Goal: Task Accomplishment & Management: Use online tool/utility

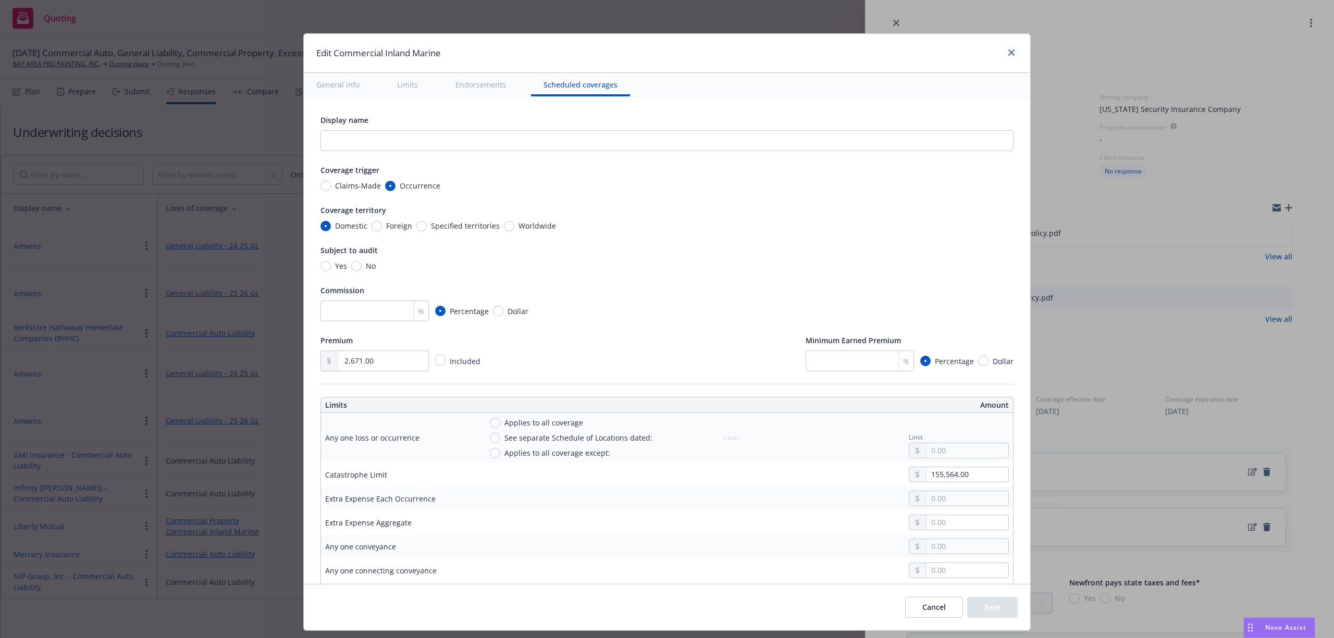
type textarea "x"
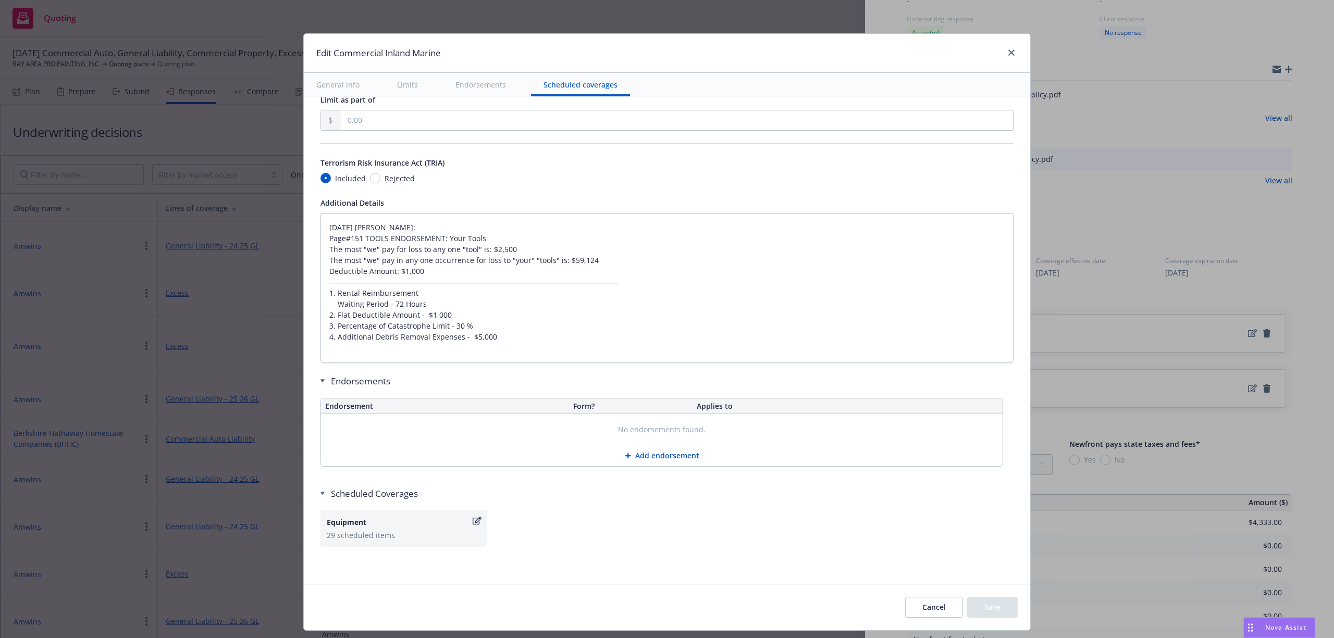
click at [316, 35] on div "Edit Commercial Inland Marine" at bounding box center [667, 53] width 726 height 39
click at [315, 19] on div "Edit Commercial Inland Marine General info Limits Endorsements Scheduled covera…" at bounding box center [667, 319] width 1334 height 638
click at [1008, 50] on icon "close" at bounding box center [1011, 53] width 6 height 6
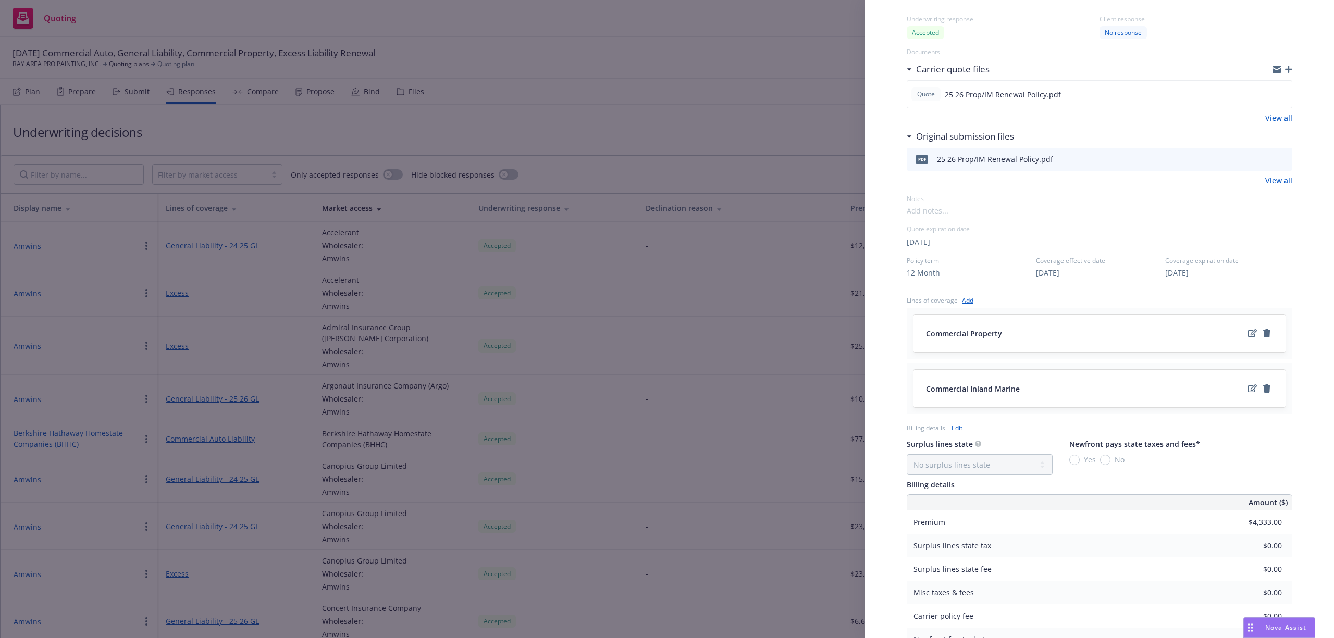
click at [119, 66] on div "Display Name Liberty Mutual Carrier Liberty Mutual Writing company Ohio Securit…" at bounding box center [667, 319] width 1334 height 638
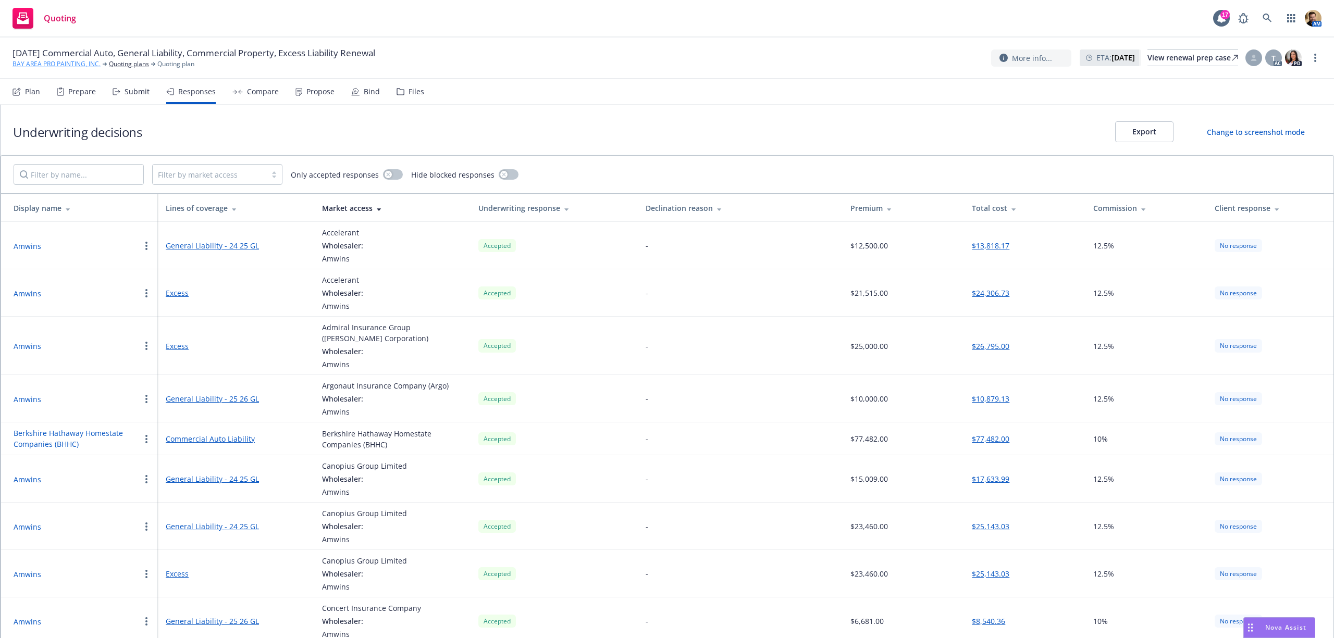
click at [86, 67] on link "BAY AREA PRO PAINTING, INC." at bounding box center [57, 63] width 88 height 9
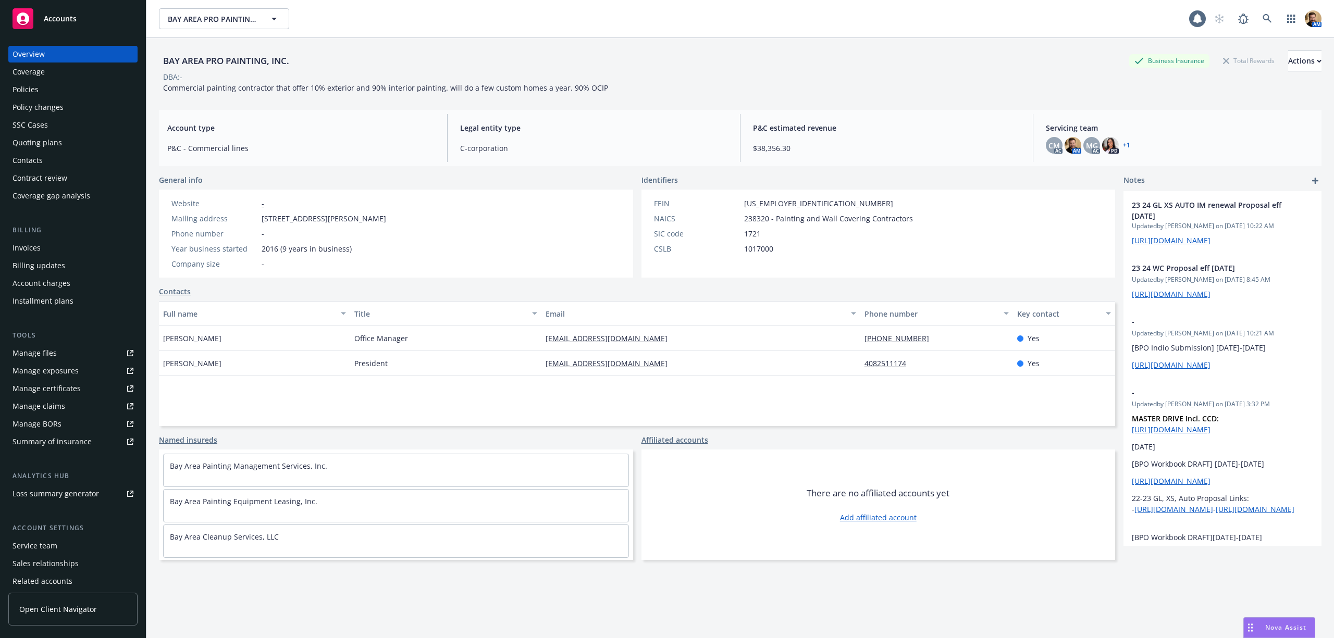
click at [20, 84] on div "Policies" at bounding box center [26, 89] width 26 height 17
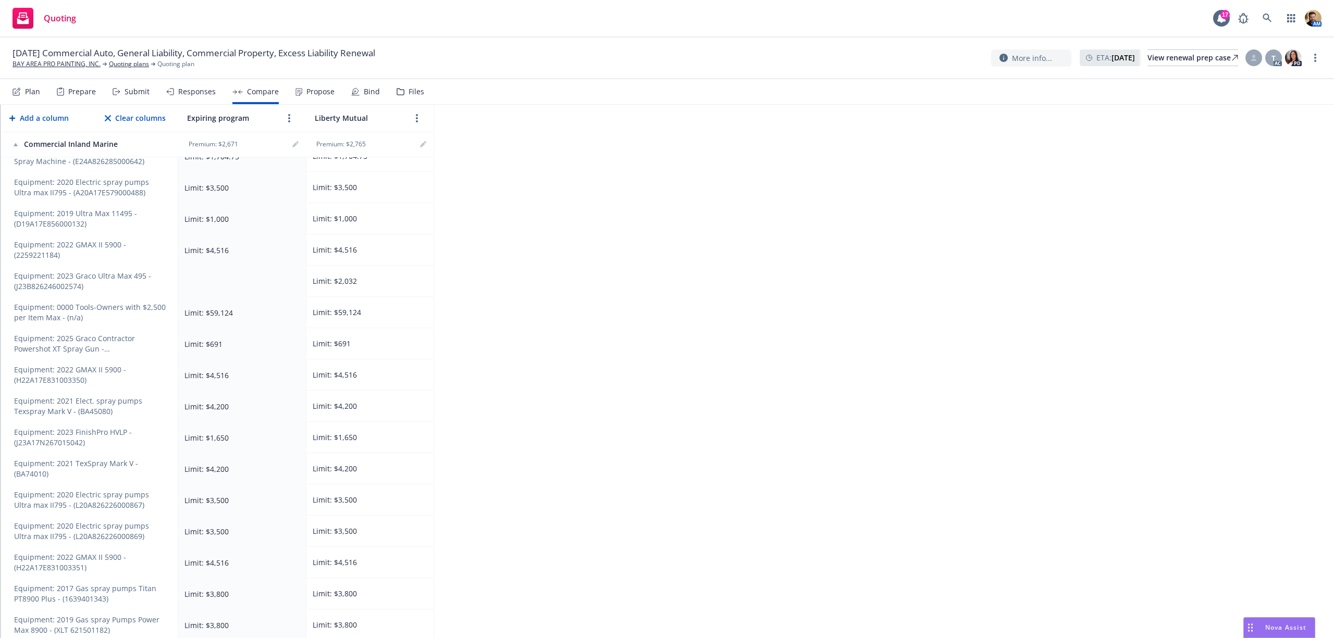
scroll to position [1181, 0]
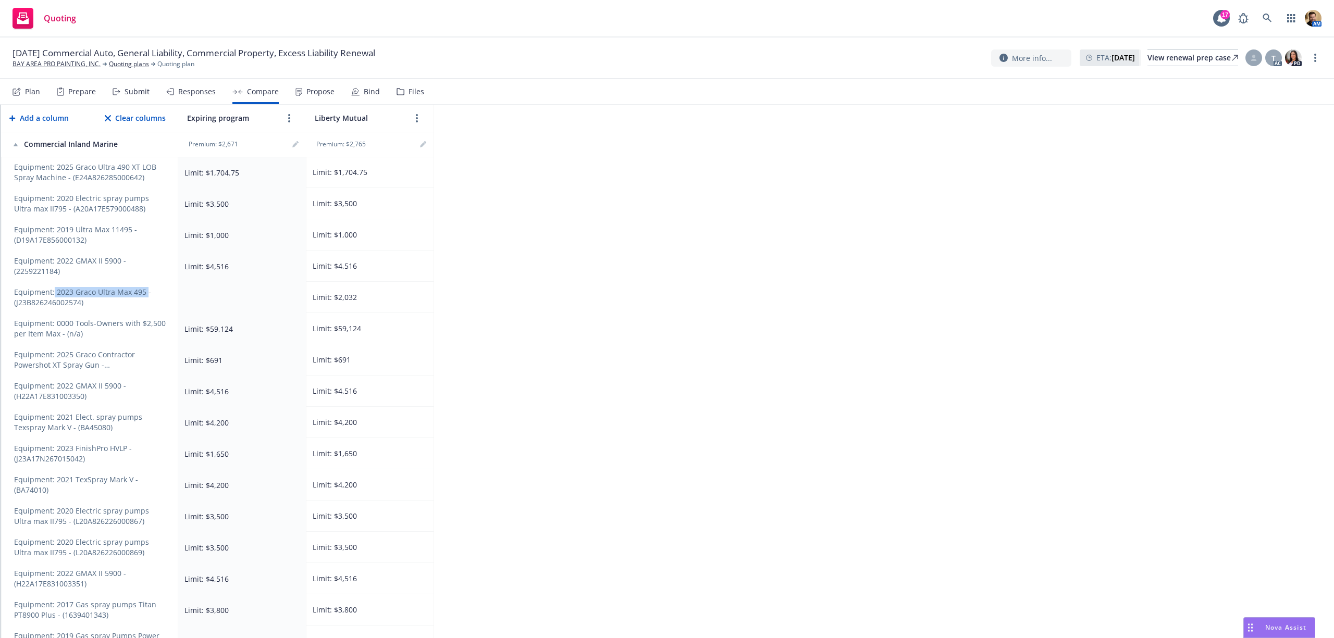
drag, startPoint x: 53, startPoint y: 297, endPoint x: 145, endPoint y: 297, distance: 92.2
click at [145, 297] on span "Equipment: 2023 Graco Ultra Max 495 - (J23B826246002574)" at bounding box center [90, 297] width 153 height 21
drag, startPoint x: 82, startPoint y: 307, endPoint x: 65, endPoint y: 307, distance: 16.7
click at [65, 307] on span "Equipment: 2023 Graco Ultra Max 495 - (J23B826246002574)" at bounding box center [90, 297] width 153 height 21
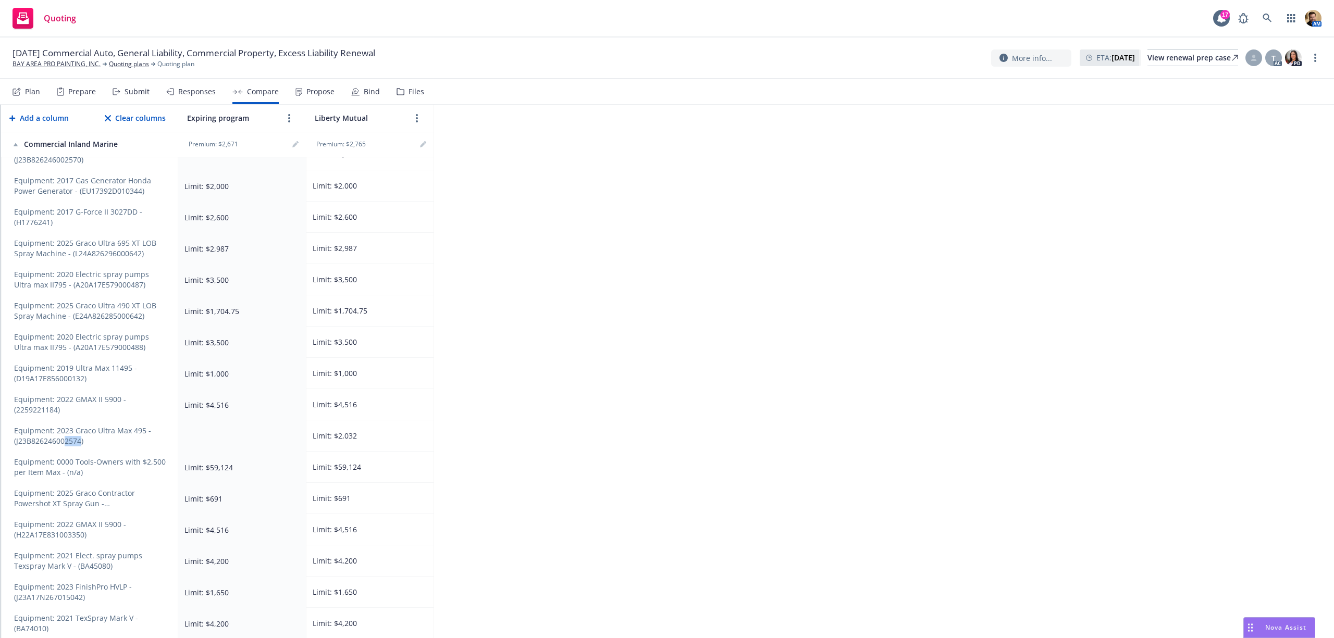
scroll to position [903, 0]
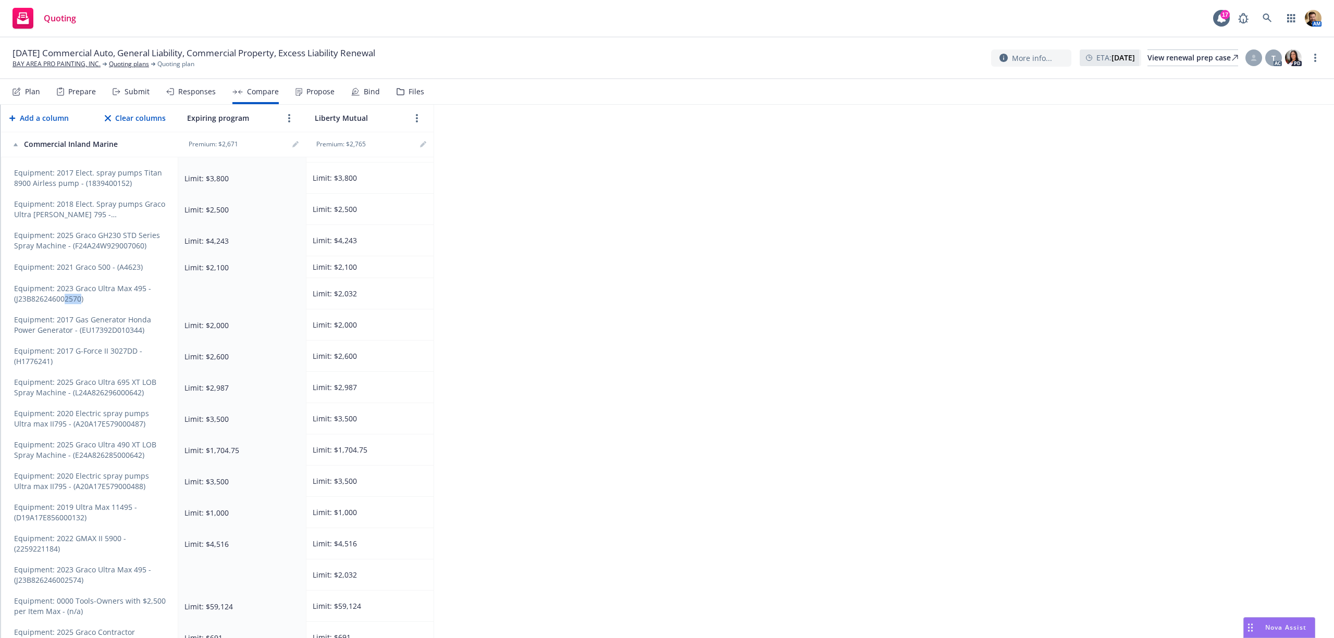
drag, startPoint x: 66, startPoint y: 306, endPoint x: 82, endPoint y: 306, distance: 16.7
click at [82, 304] on span "Equipment: 2023 Graco Ultra Max 495 - (J23B826246002570)" at bounding box center [90, 294] width 153 height 21
click at [191, 299] on td at bounding box center [242, 293] width 128 height 31
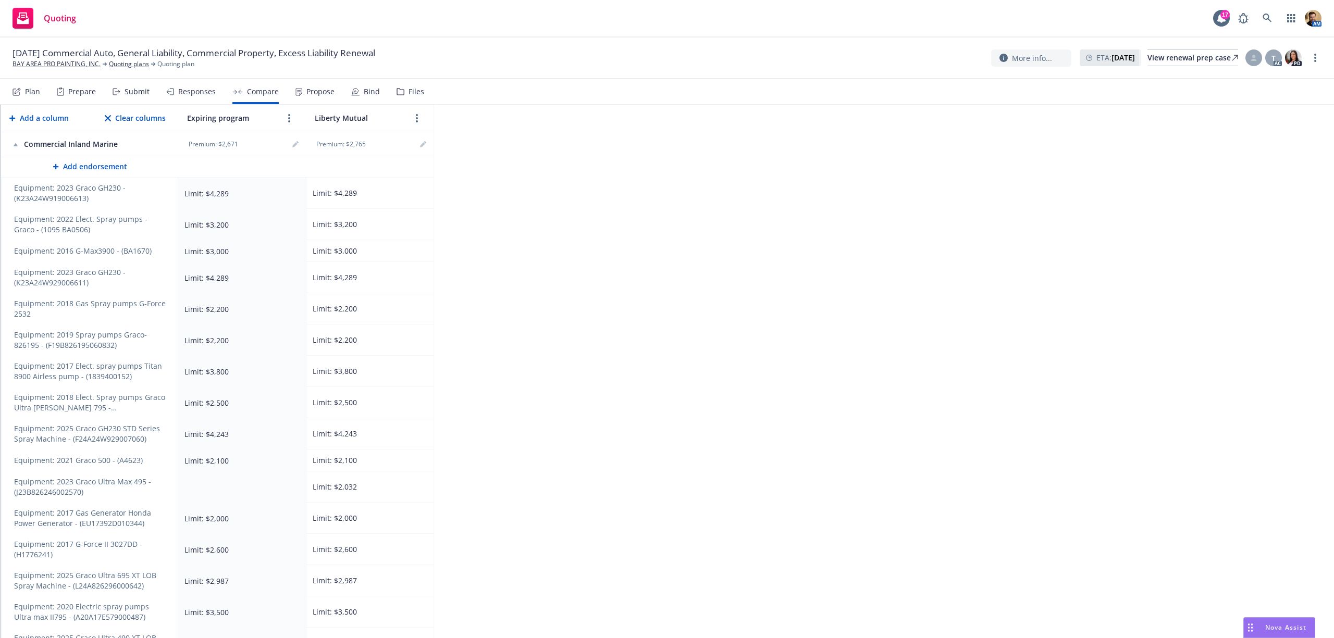
scroll to position [695, 0]
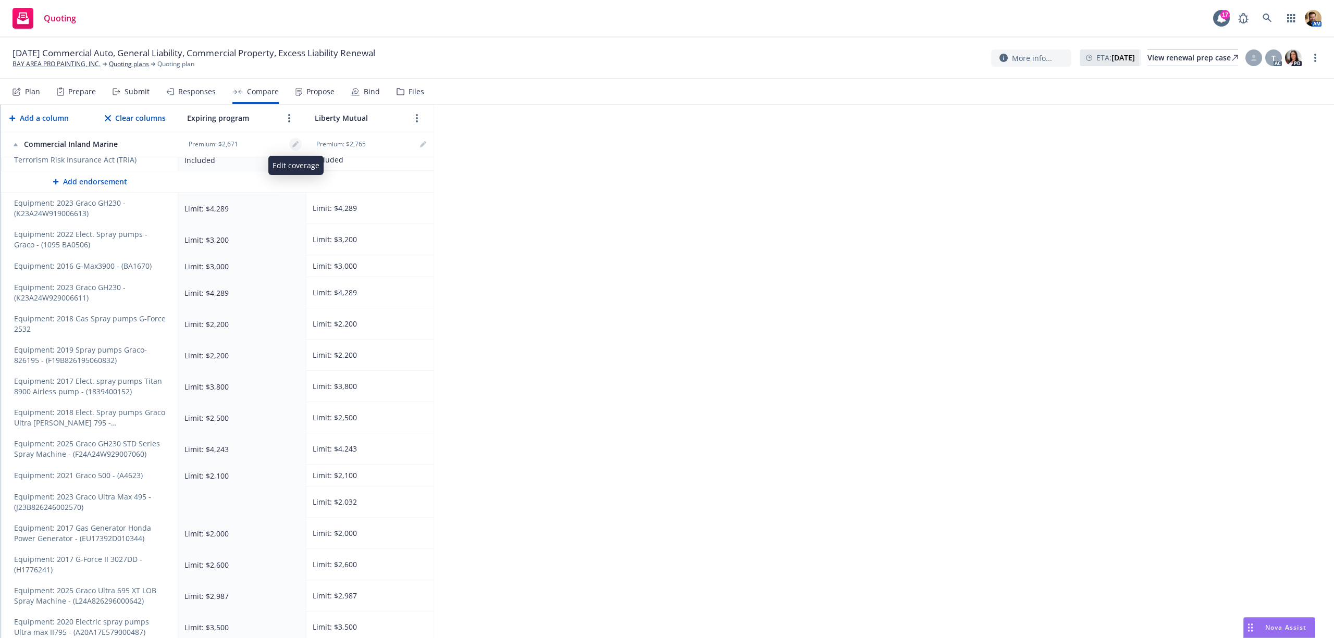
click at [293, 147] on icon "editPencil" at bounding box center [294, 144] width 5 height 5
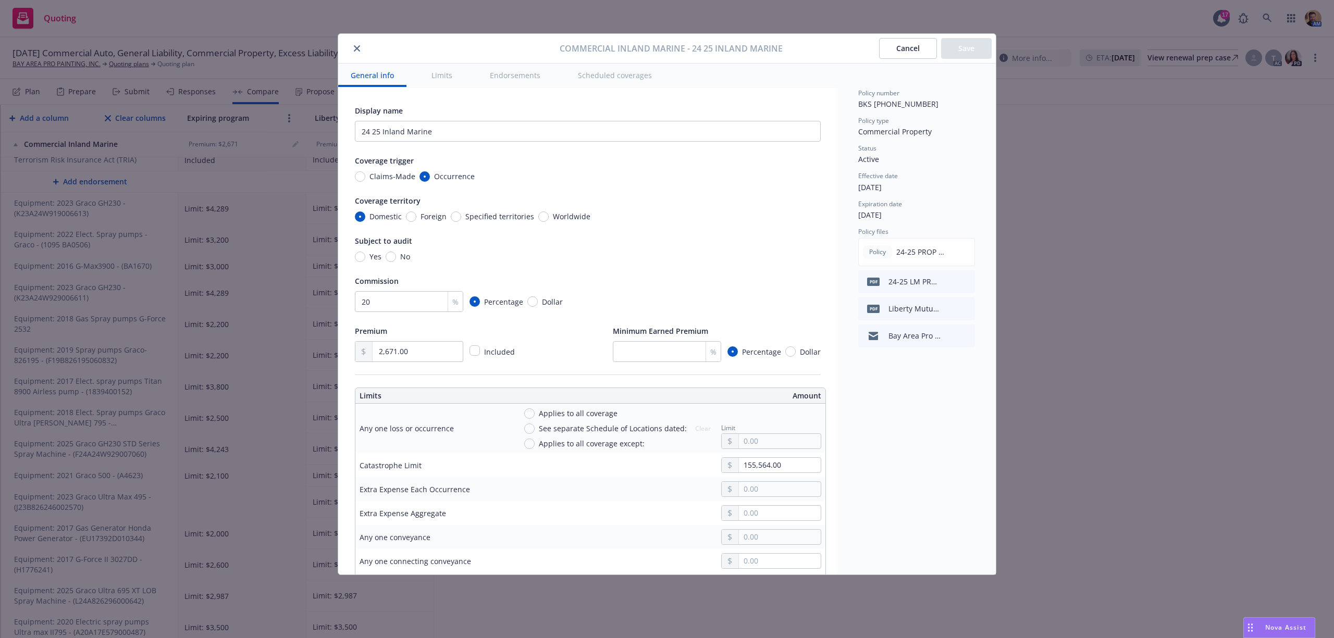
click at [610, 72] on button "Scheduled coverages" at bounding box center [614, 75] width 99 height 23
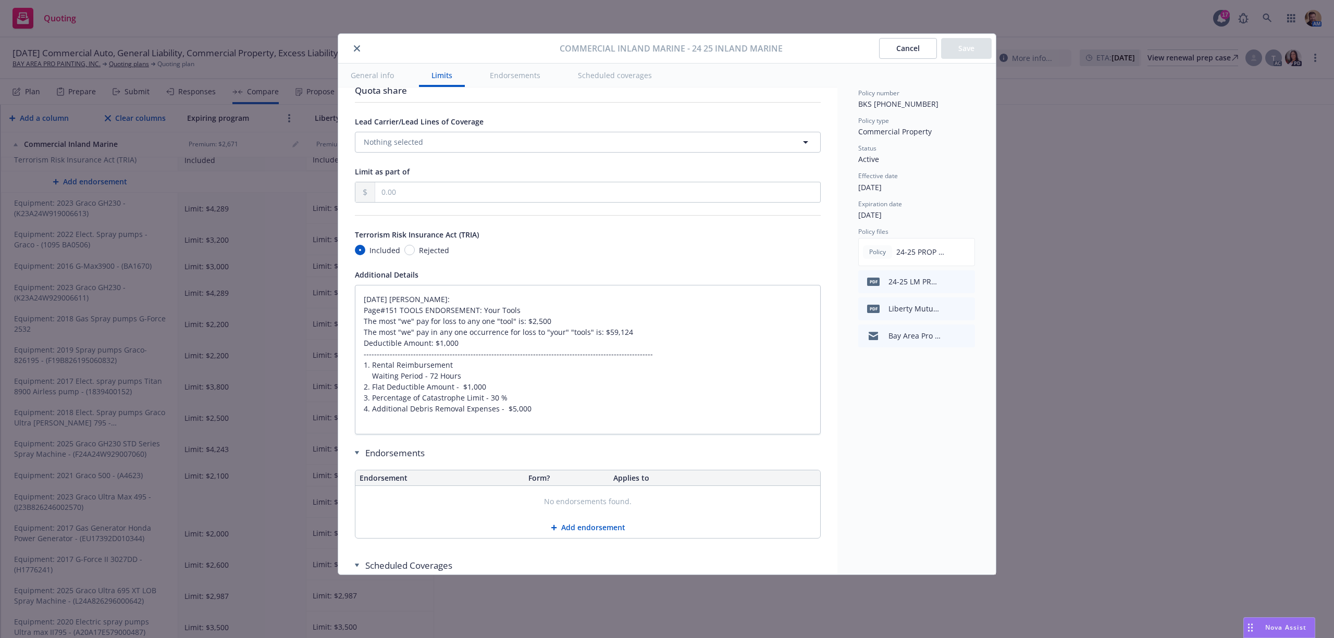
type textarea "x"
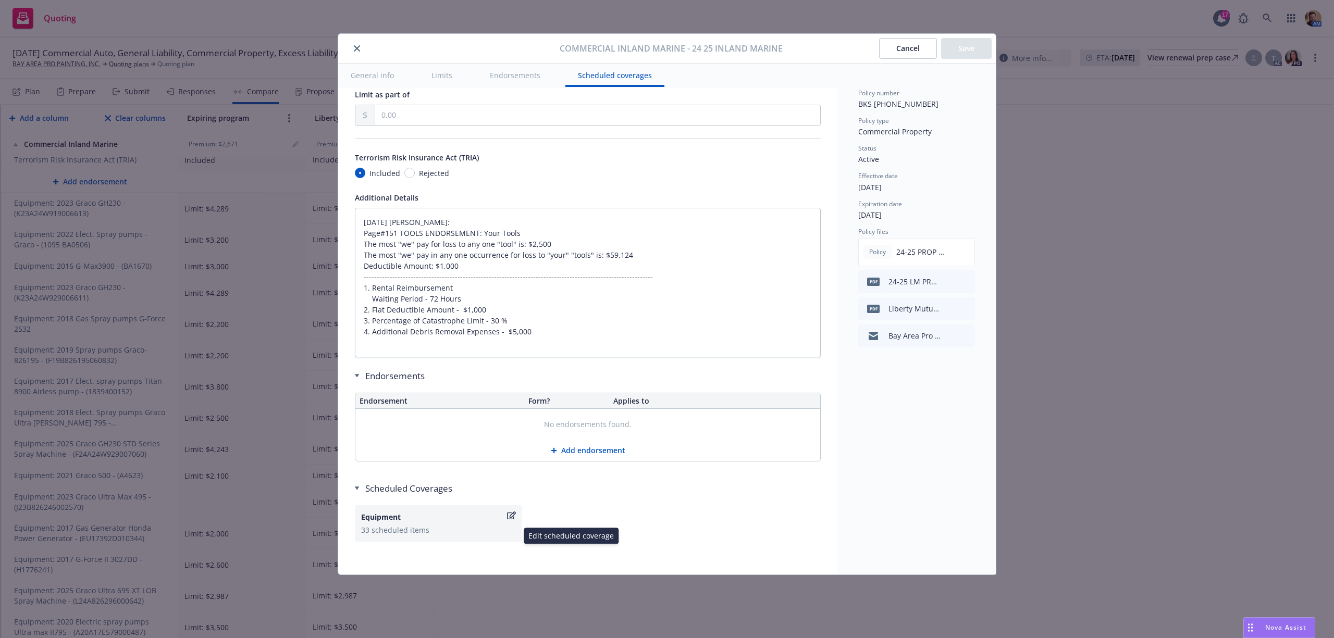
click at [403, 536] on div "Equipment 33 scheduled items" at bounding box center [438, 524] width 154 height 24
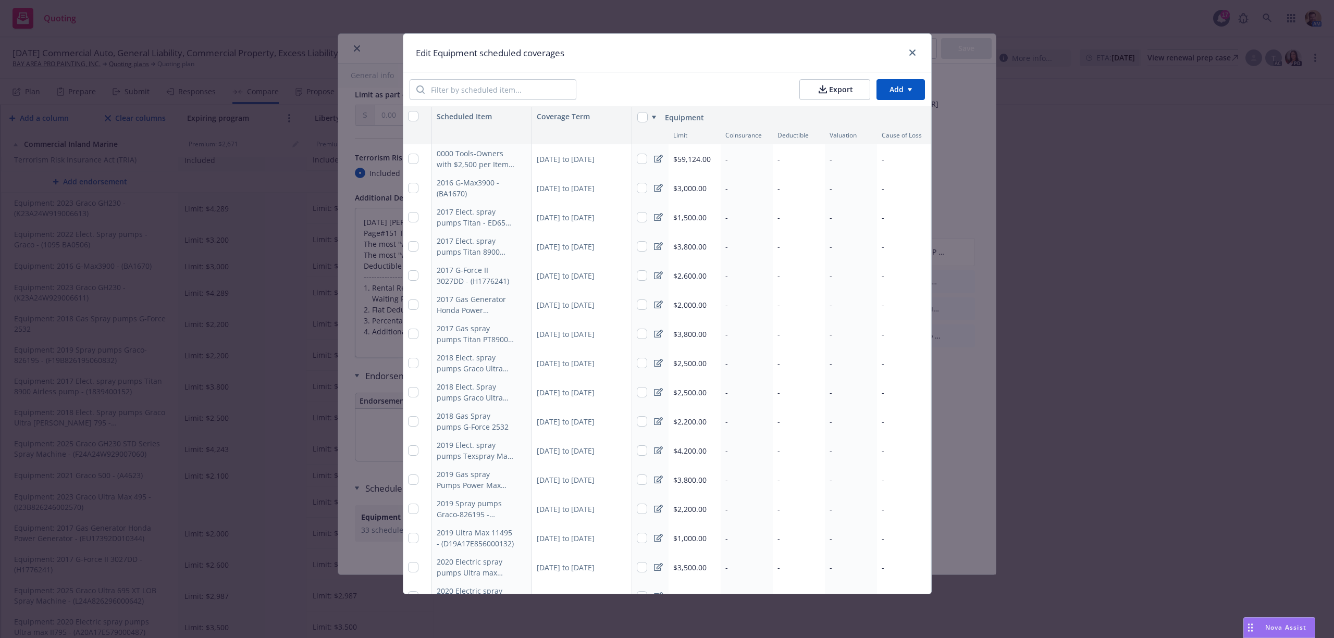
click at [891, 90] on html "Quoting 17 AM 08/15/25 Commercial Auto, General Liability, Commercial Property,…" at bounding box center [667, 319] width 1334 height 638
click at [879, 115] on div "Add scheduled items" at bounding box center [884, 113] width 91 height 17
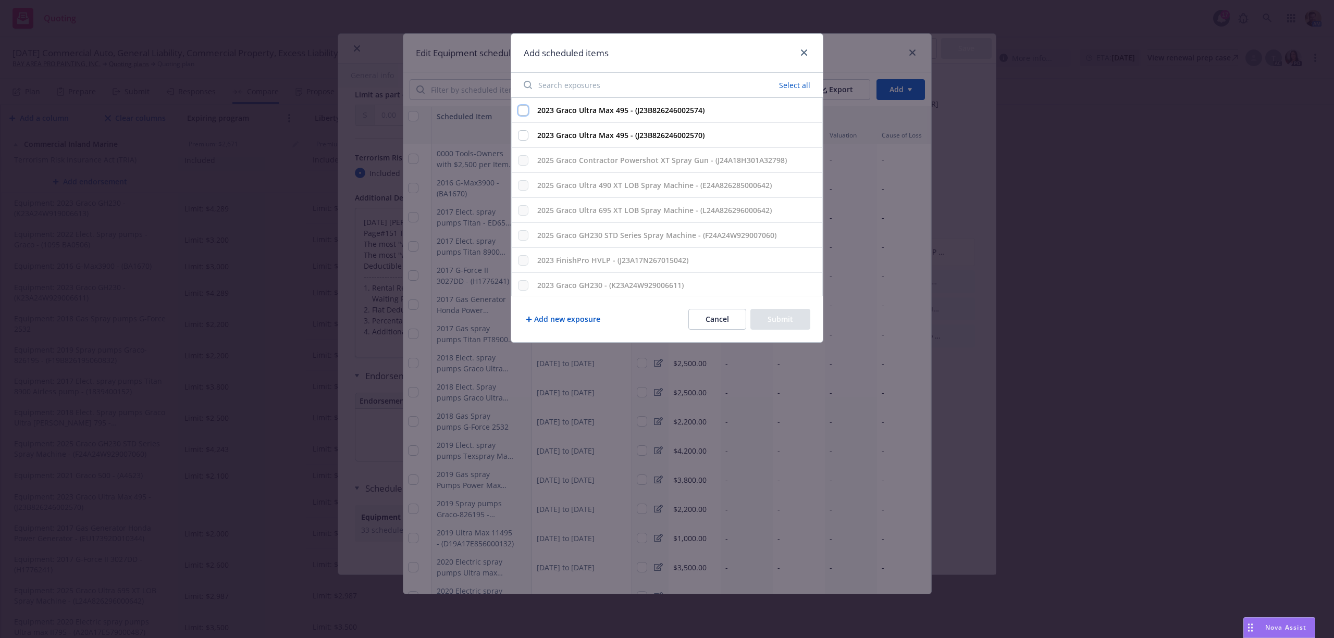
click at [526, 107] on input "2023 Graco Ultra Max 495 - (J23B826246002574)" at bounding box center [523, 110] width 10 height 10
checkbox input "true"
click at [524, 137] on input "2023 Graco Ultra Max 495 - (J23B826246002570)" at bounding box center [523, 135] width 10 height 10
checkbox input "true"
click at [788, 319] on button "Submit" at bounding box center [780, 319] width 60 height 21
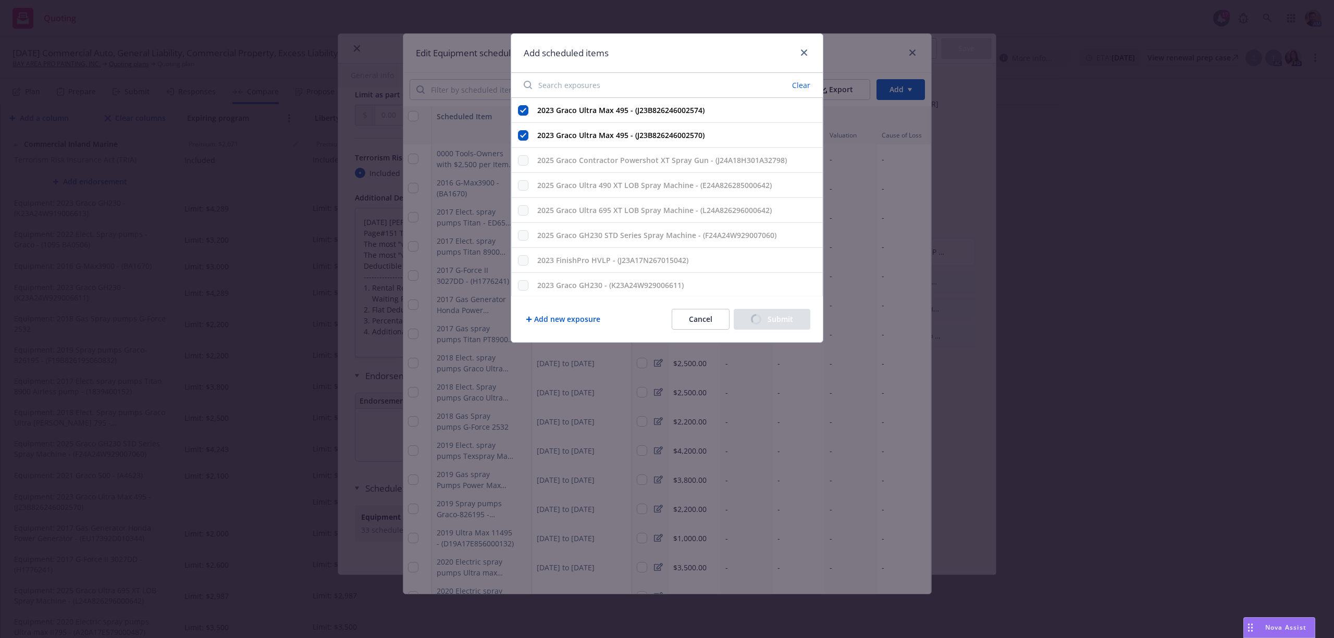
type textarea "x"
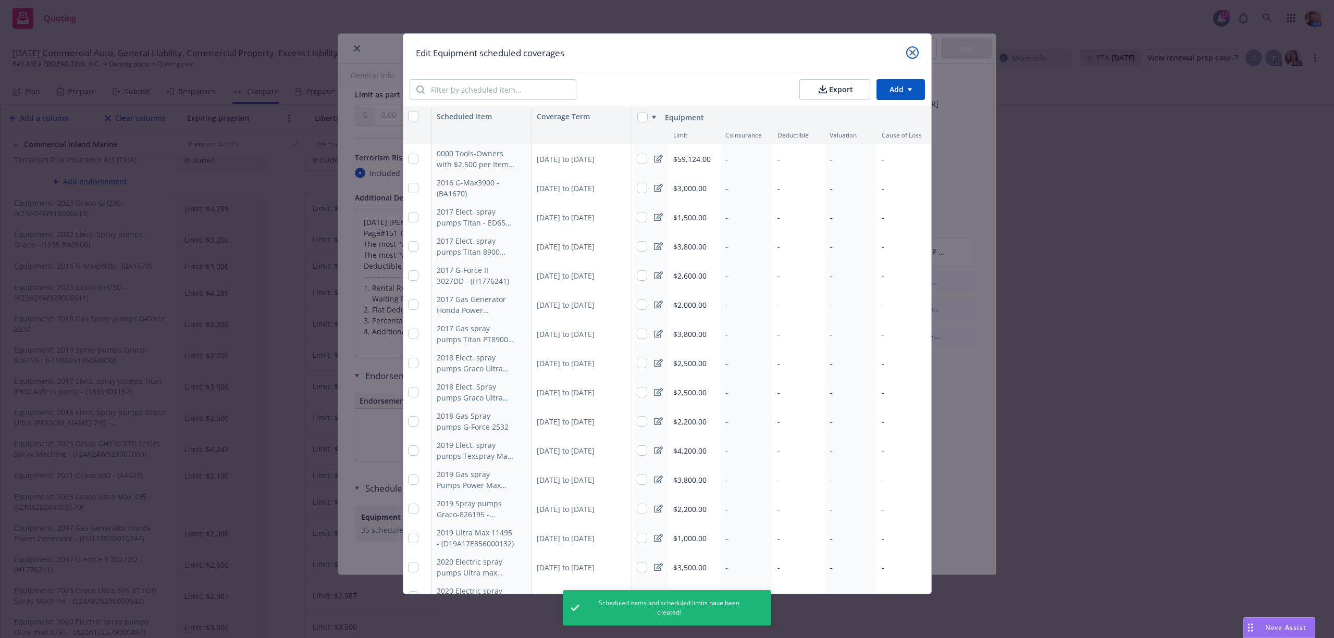
click at [916, 53] on icon "close" at bounding box center [912, 53] width 6 height 6
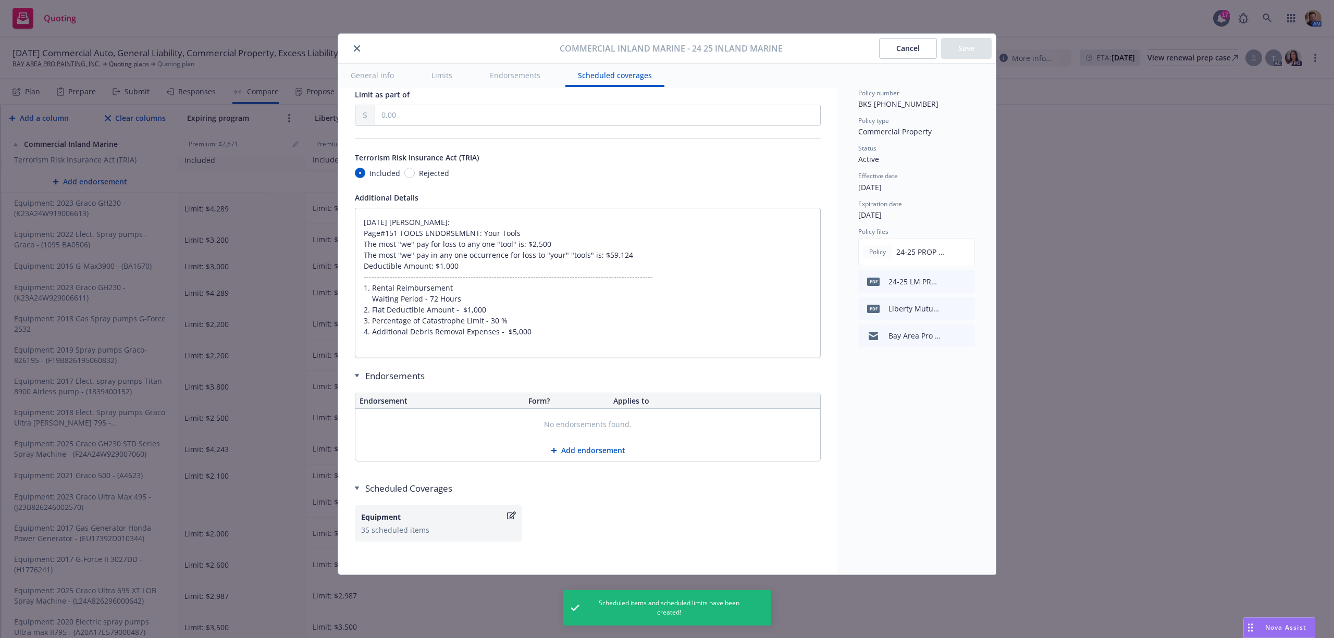
click at [899, 51] on button "Cancel" at bounding box center [908, 48] width 58 height 21
